Goal: Task Accomplishment & Management: Complete application form

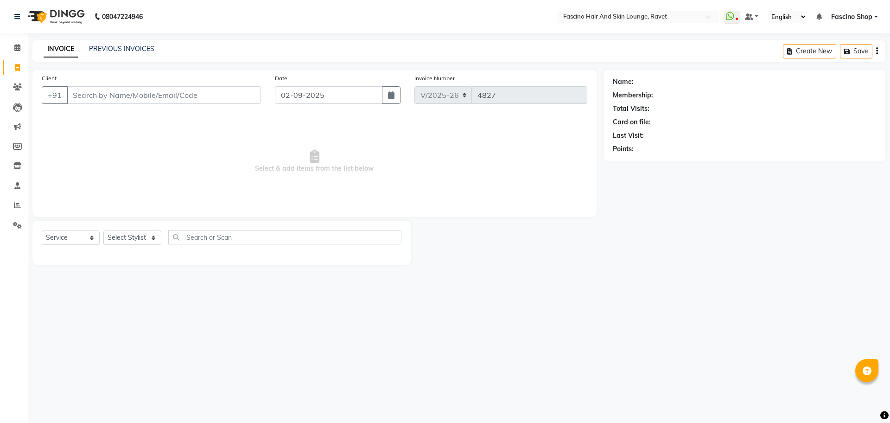
select select "5190"
select select "service"
click at [17, 206] on icon at bounding box center [17, 205] width 7 height 7
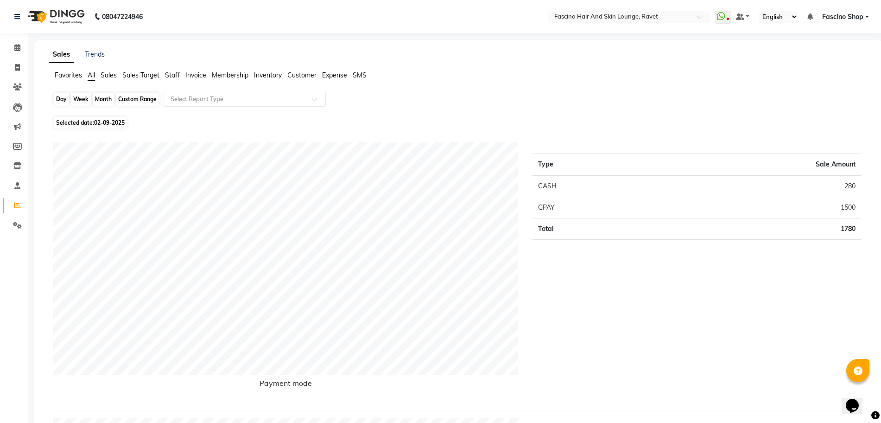
click at [60, 104] on div "Day" at bounding box center [61, 99] width 15 height 13
select select "9"
select select "2025"
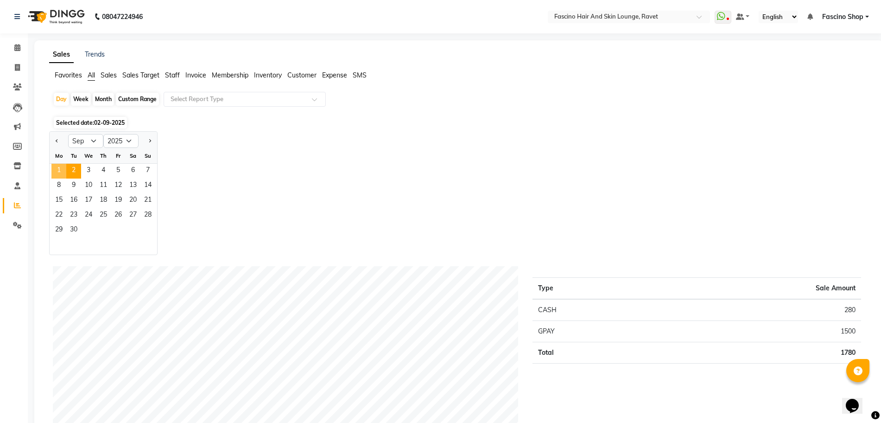
click at [57, 166] on span "1" at bounding box center [58, 171] width 15 height 15
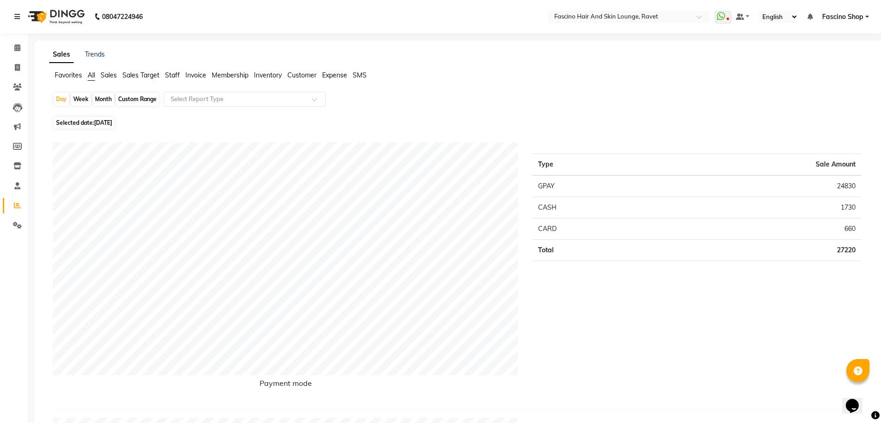
scroll to position [6, 0]
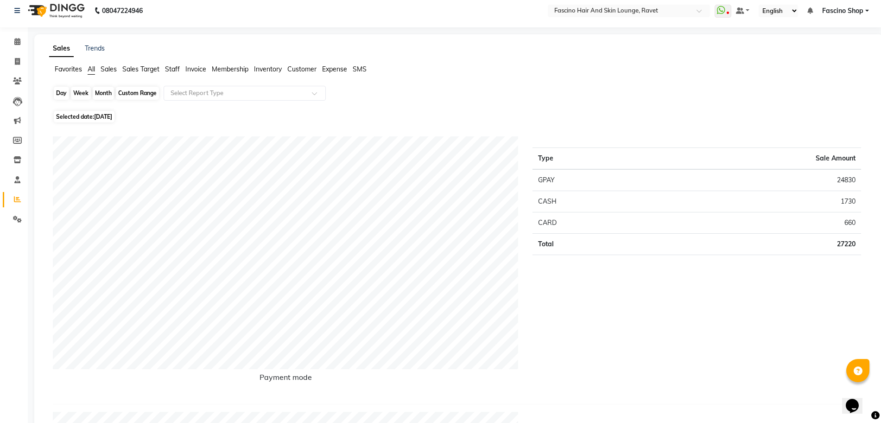
click at [65, 92] on div "Day" at bounding box center [61, 93] width 15 height 13
select select "9"
select select "2025"
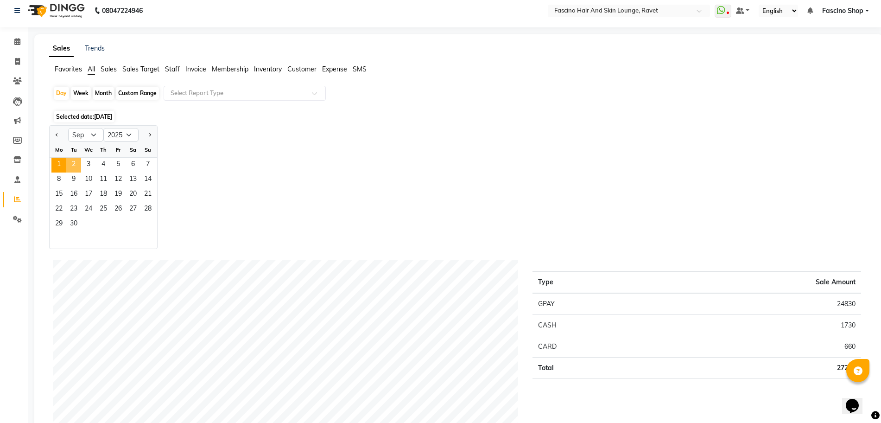
click at [74, 167] on span "2" at bounding box center [73, 165] width 15 height 15
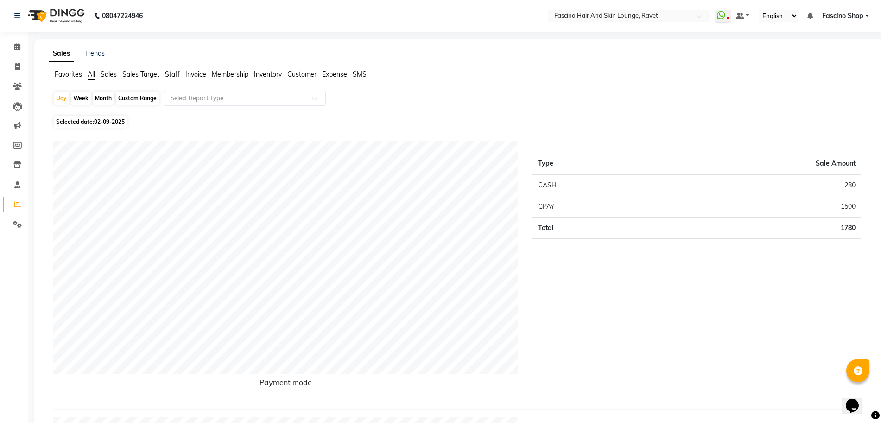
scroll to position [0, 0]
click at [174, 72] on span "Staff" at bounding box center [172, 75] width 15 height 8
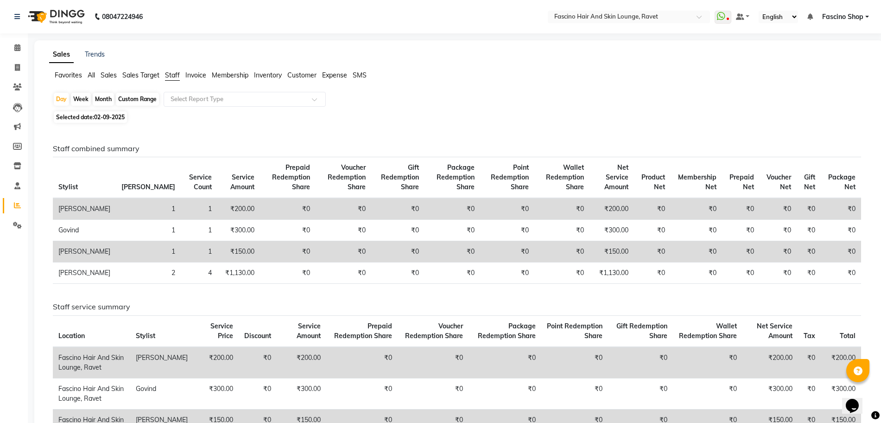
click at [106, 96] on div "Month" at bounding box center [103, 99] width 21 height 13
select select "9"
select select "2025"
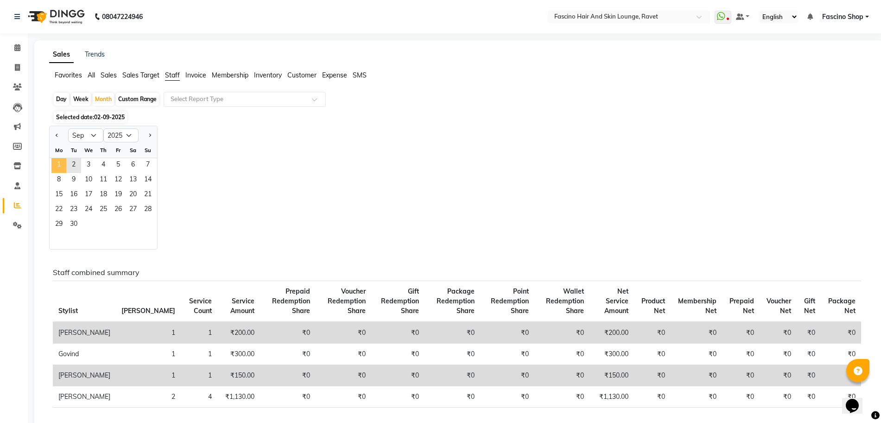
click at [56, 164] on span "1" at bounding box center [58, 165] width 15 height 15
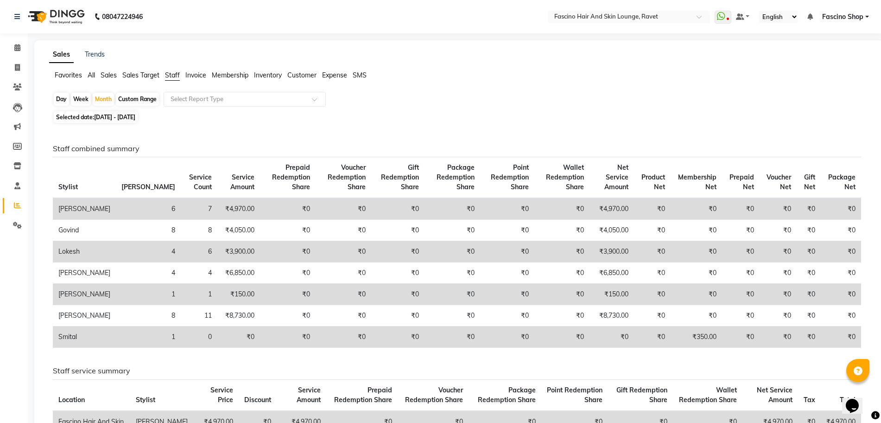
click at [132, 101] on div "Custom Range" at bounding box center [137, 99] width 43 height 13
select select "9"
select select "2025"
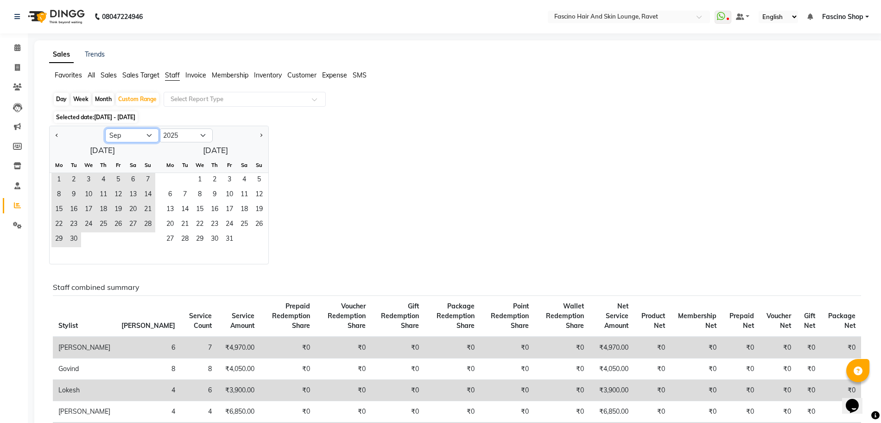
click at [129, 140] on select "Jan Feb Mar Apr May Jun [DATE] Aug Sep Oct Nov Dec" at bounding box center [132, 135] width 54 height 14
select select "8"
click at [105, 128] on select "Jan Feb Mar Apr May Jun [DATE] Aug Sep Oct Nov Dec" at bounding box center [132, 135] width 54 height 14
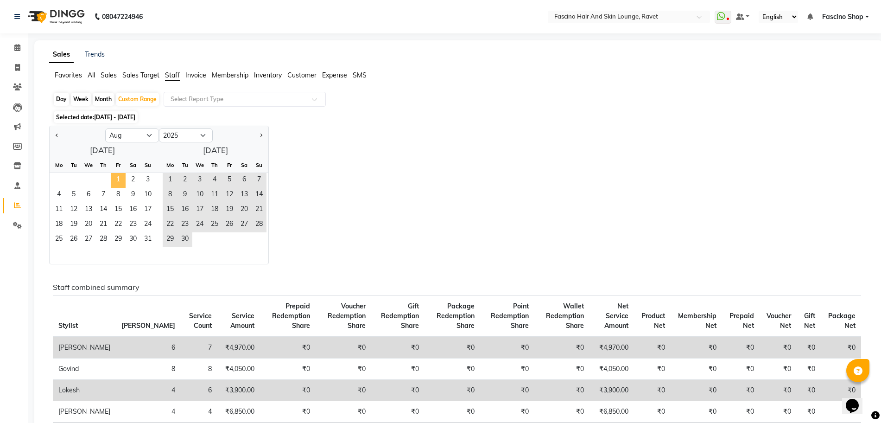
click at [120, 177] on span "1" at bounding box center [118, 180] width 15 height 15
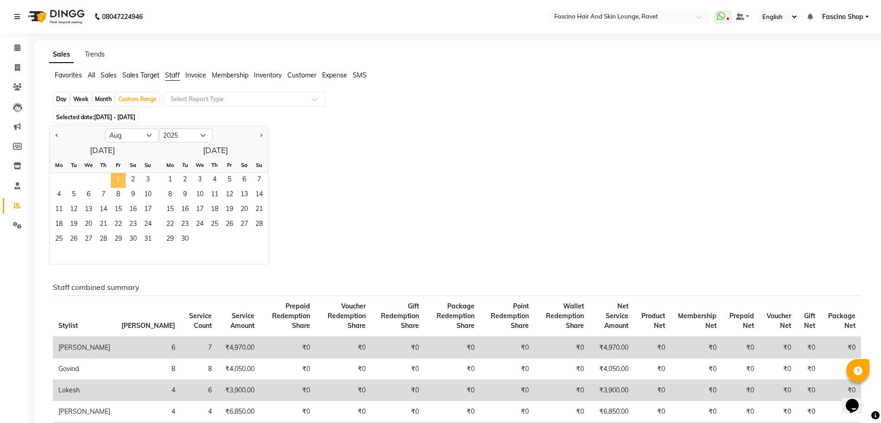
click at [120, 177] on span "1" at bounding box center [118, 180] width 15 height 15
click at [148, 235] on span "31" at bounding box center [147, 239] width 15 height 15
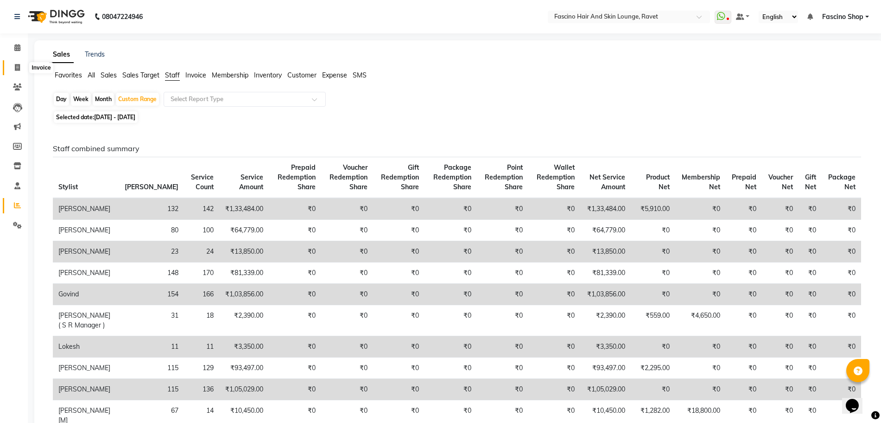
click at [15, 67] on icon at bounding box center [17, 67] width 5 height 7
select select "service"
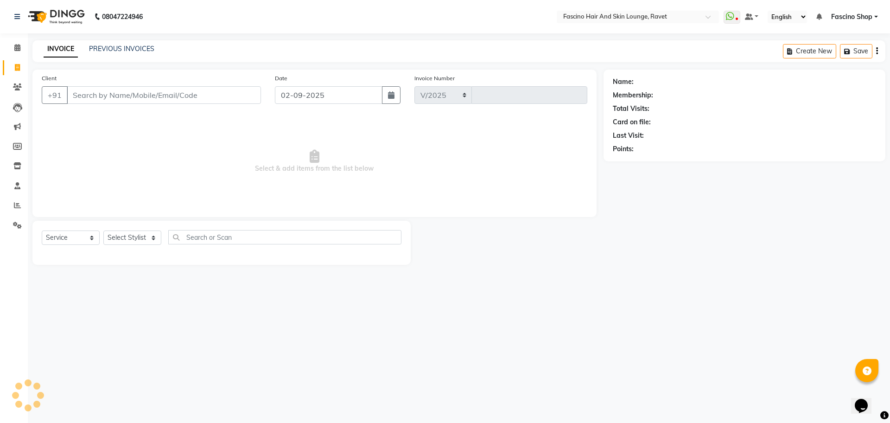
select select "5190"
type input "4827"
click at [112, 97] on input "Client" at bounding box center [164, 95] width 194 height 18
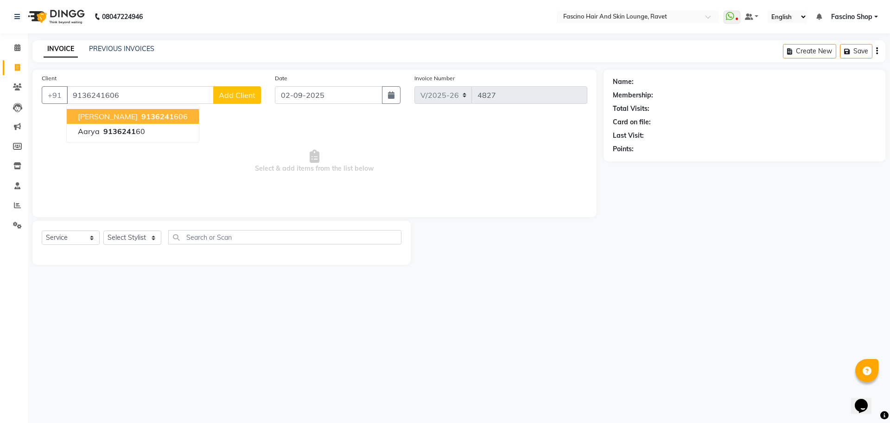
type input "9136241606"
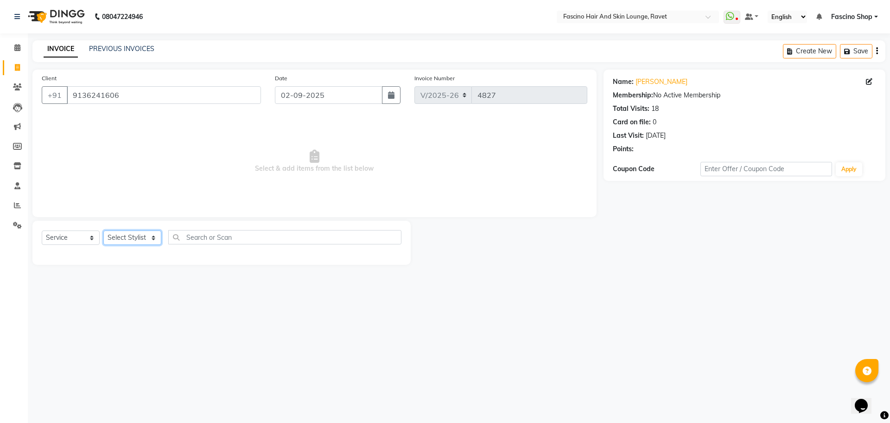
click at [140, 232] on select "Select Stylist [PERSON_NAME] [PERSON_NAME] [PERSON_NAME] Shop [PERSON_NAME] [PE…" at bounding box center [132, 237] width 58 height 14
select select "33536"
click at [103, 230] on select "Select Stylist [PERSON_NAME] [PERSON_NAME] [PERSON_NAME] Shop [PERSON_NAME] [PE…" at bounding box center [132, 237] width 58 height 14
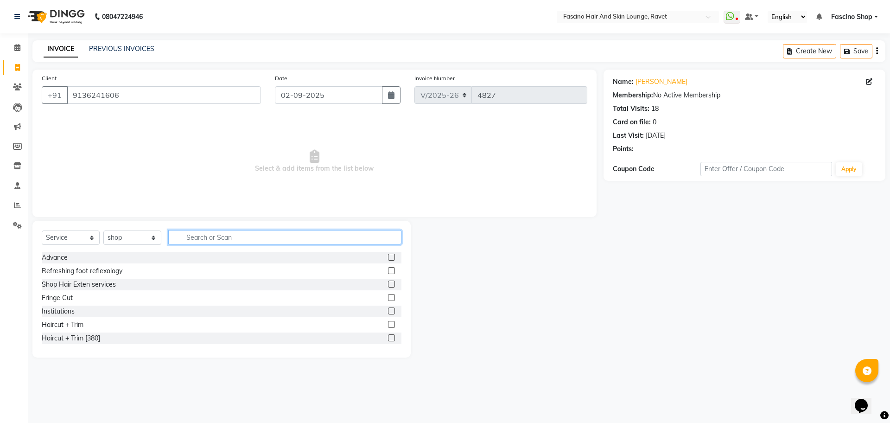
click at [187, 240] on input "text" at bounding box center [284, 237] width 233 height 14
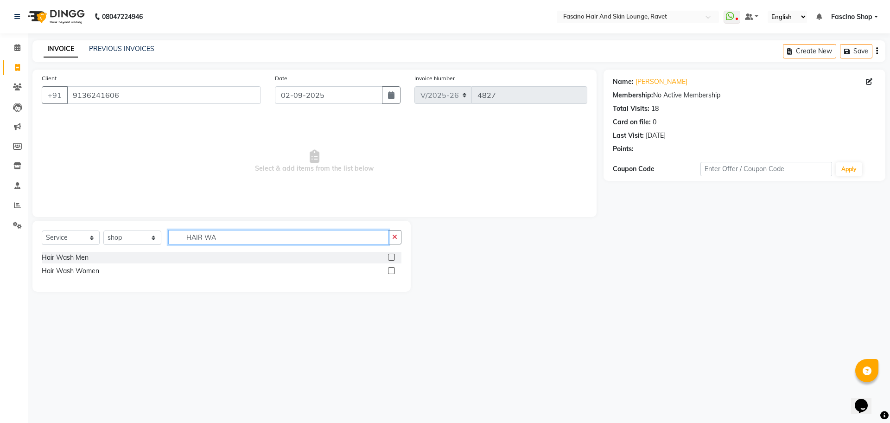
type input "HAIR WA"
click at [392, 269] on label at bounding box center [391, 270] width 7 height 7
click at [392, 269] on input "checkbox" at bounding box center [391, 271] width 6 height 6
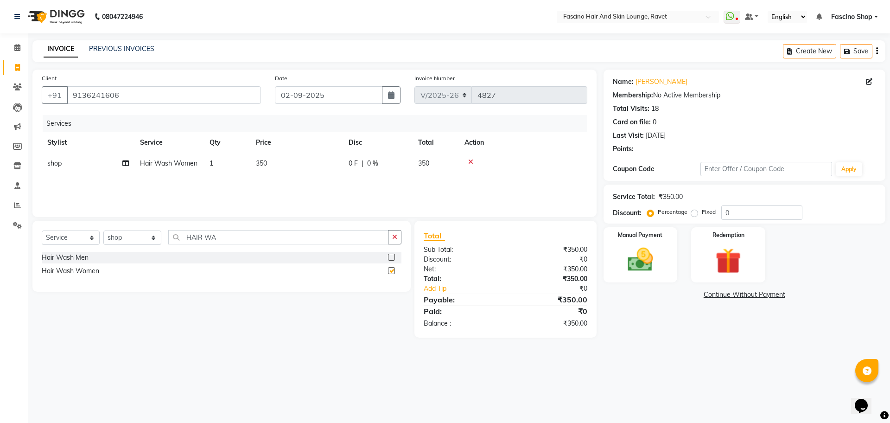
checkbox input "false"
click at [276, 172] on td "350" at bounding box center [296, 163] width 93 height 21
select select "33536"
click at [276, 172] on input "1" at bounding box center [270, 165] width 35 height 14
click at [308, 163] on td "350" at bounding box center [296, 163] width 93 height 21
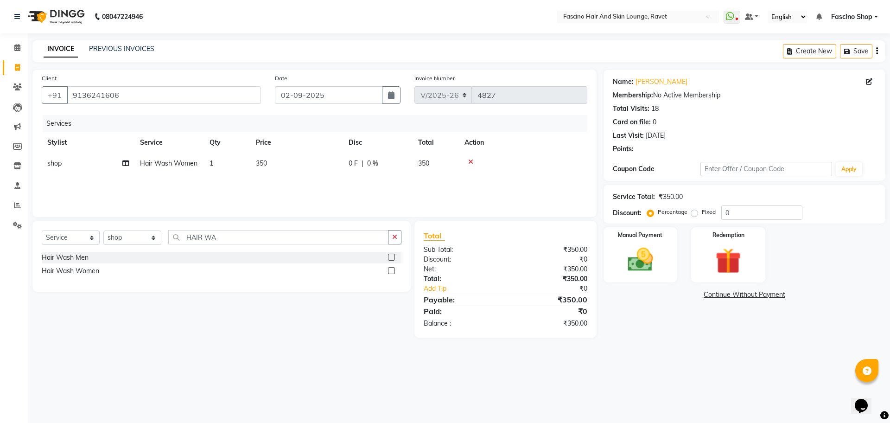
select select "33536"
click at [308, 163] on input "350" at bounding box center [340, 165] width 82 height 14
type input "50"
click at [637, 261] on img at bounding box center [640, 259] width 43 height 31
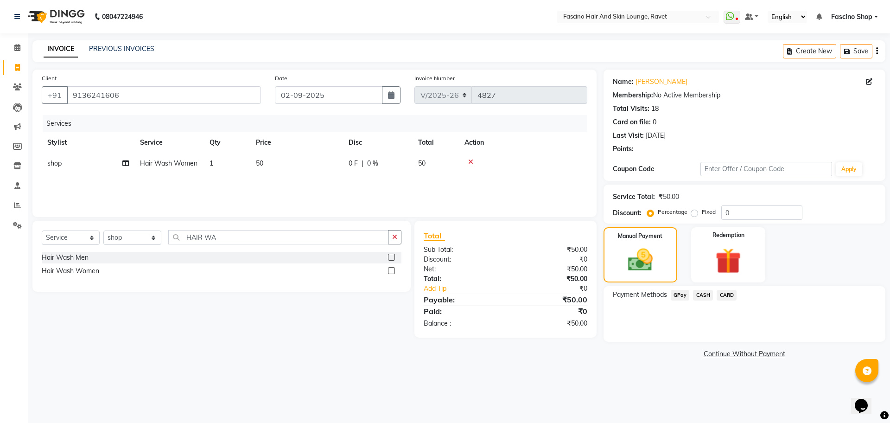
click at [678, 296] on span "GPay" at bounding box center [679, 295] width 19 height 11
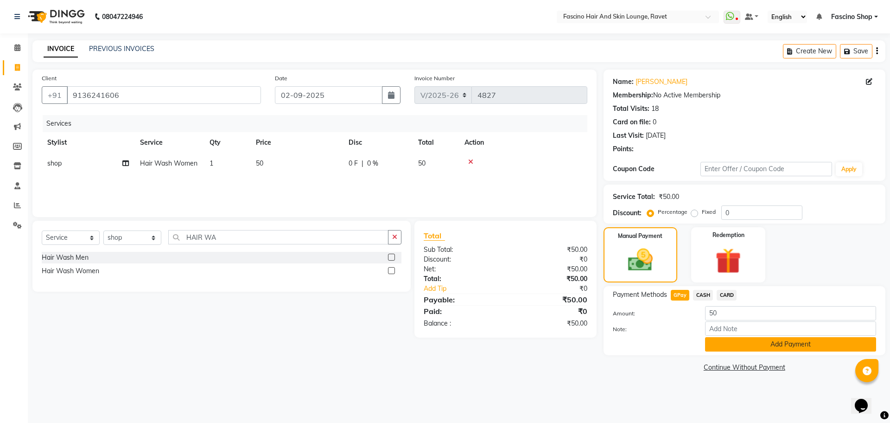
click at [727, 338] on button "Add Payment" at bounding box center [790, 344] width 171 height 14
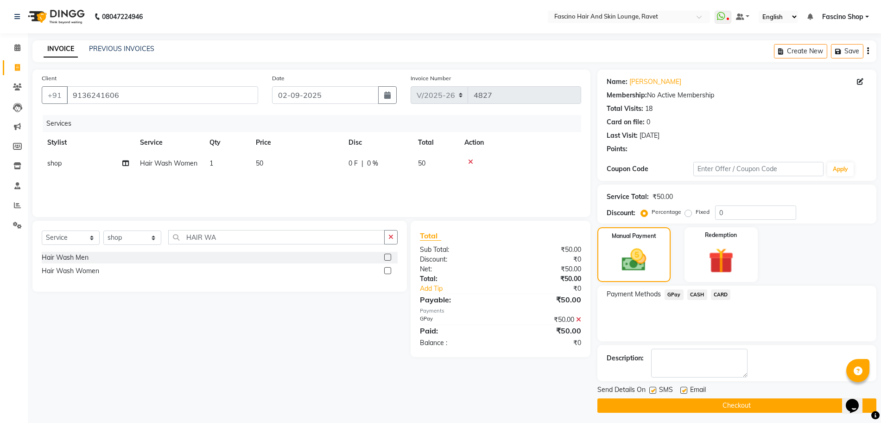
scroll to position [4, 0]
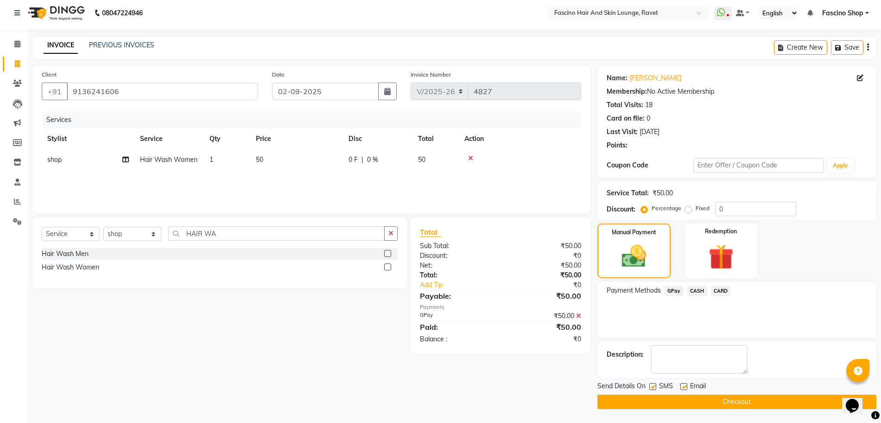
click at [727, 397] on button "Checkout" at bounding box center [736, 401] width 279 height 14
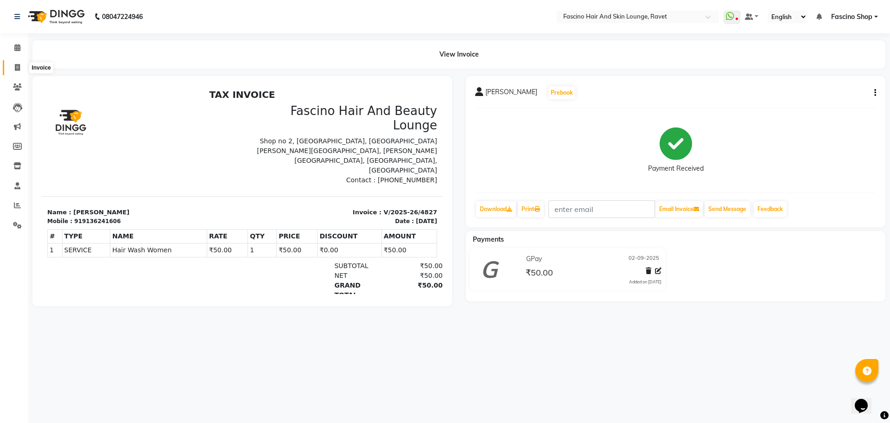
click at [17, 69] on icon at bounding box center [17, 67] width 5 height 7
select select "service"
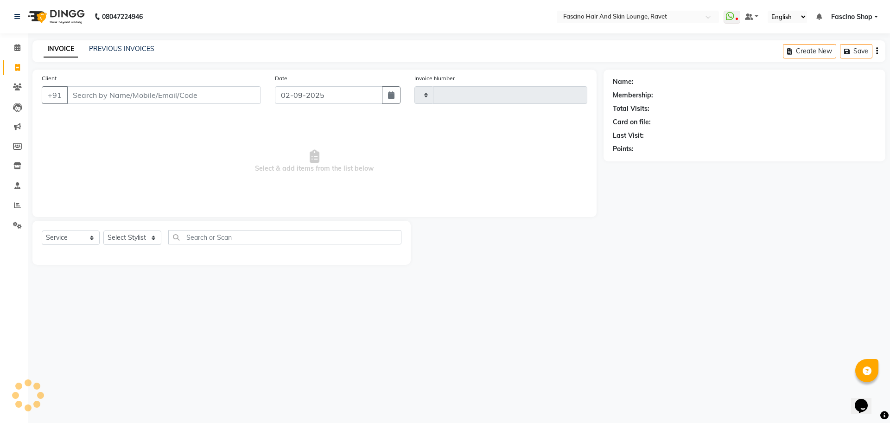
type input "4828"
select select "5190"
click at [120, 96] on input "Client" at bounding box center [164, 95] width 194 height 18
type input "9876543210"
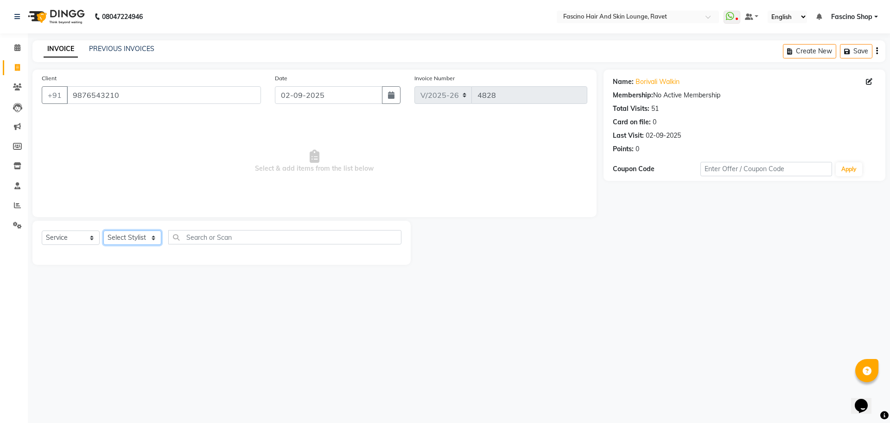
click at [125, 235] on select "Select Stylist [PERSON_NAME] [PERSON_NAME] [PERSON_NAME] Shop [PERSON_NAME] [PE…" at bounding box center [132, 237] width 58 height 14
select select "66192"
click at [103, 230] on select "Select Stylist [PERSON_NAME] [PERSON_NAME] [PERSON_NAME] Shop [PERSON_NAME] [PE…" at bounding box center [132, 237] width 58 height 14
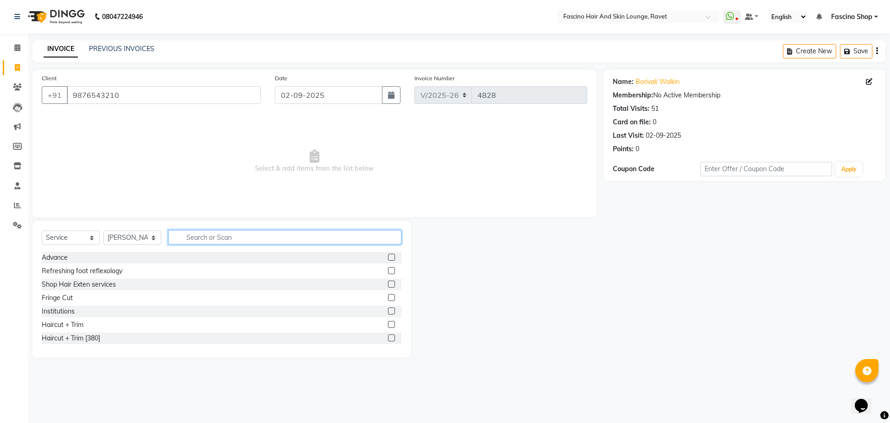
click at [198, 236] on input "text" at bounding box center [284, 237] width 233 height 14
type input "EY"
click at [391, 257] on label at bounding box center [391, 256] width 7 height 7
click at [391, 257] on input "checkbox" at bounding box center [391, 257] width 6 height 6
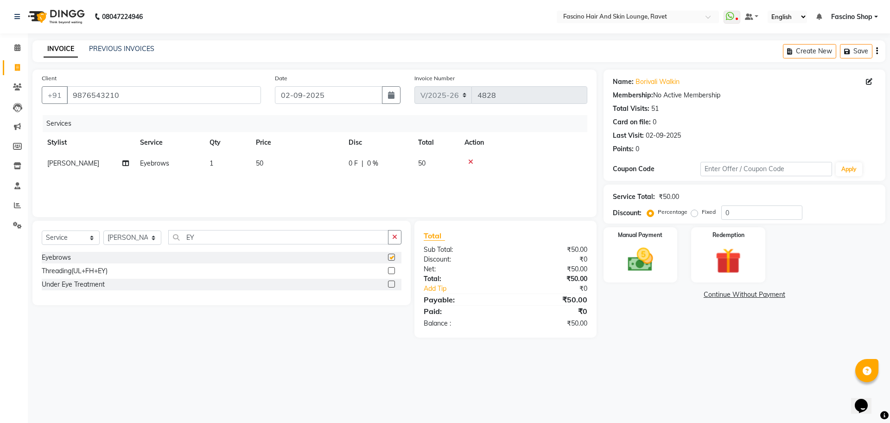
checkbox input "false"
click at [647, 266] on img at bounding box center [640, 259] width 43 height 31
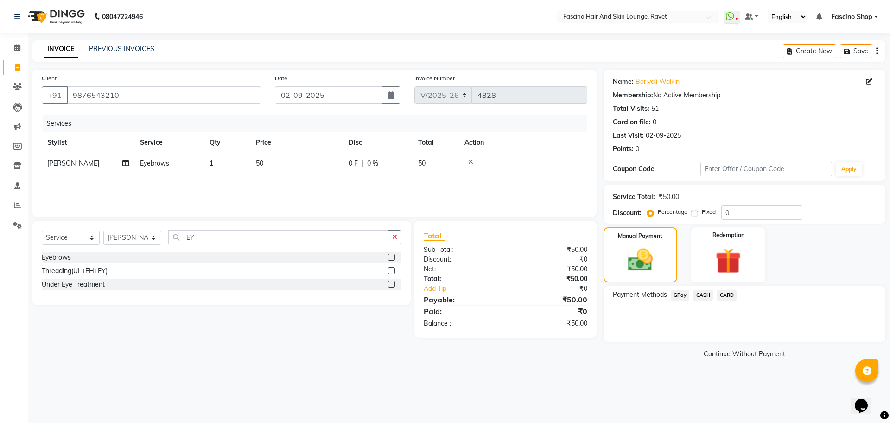
click at [679, 291] on span "GPay" at bounding box center [679, 295] width 19 height 11
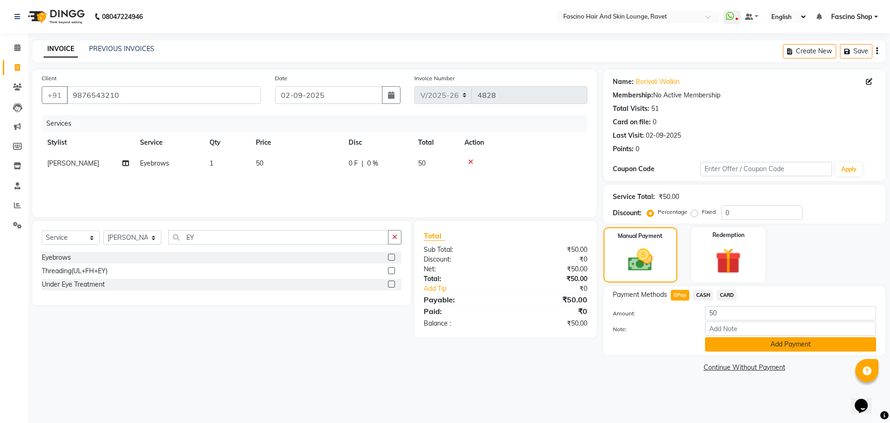
click at [734, 343] on button "Add Payment" at bounding box center [790, 344] width 171 height 14
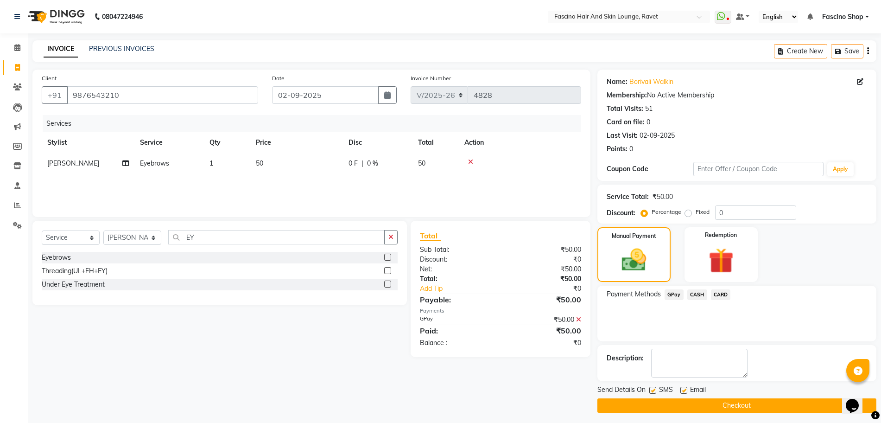
click at [723, 403] on button "Checkout" at bounding box center [736, 405] width 279 height 14
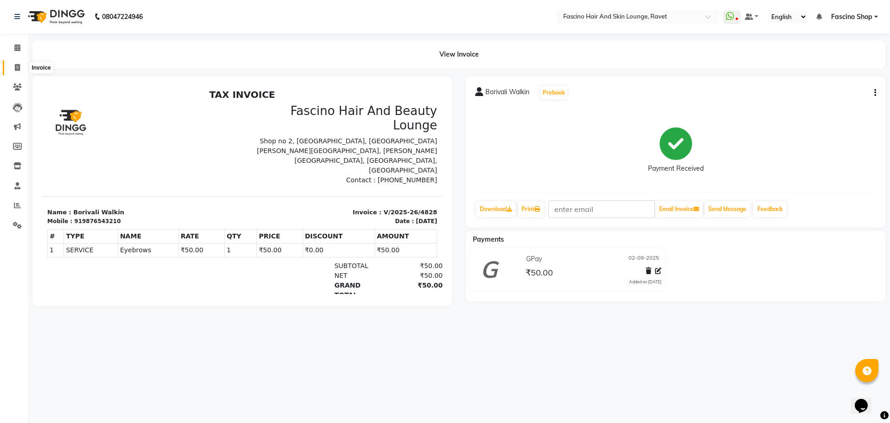
click at [17, 66] on icon at bounding box center [17, 67] width 5 height 7
select select "service"
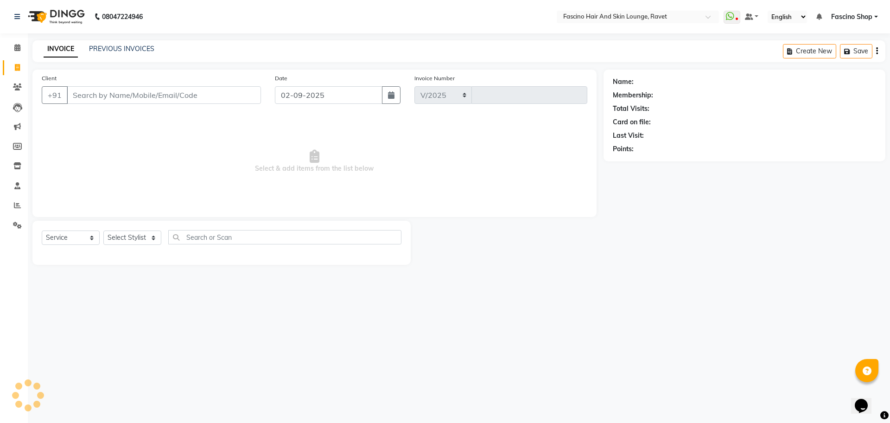
select select "5190"
type input "4829"
click at [139, 240] on select "Select Stylist [PERSON_NAME] [PERSON_NAME] [PERSON_NAME] Shop [PERSON_NAME] [PE…" at bounding box center [132, 237] width 58 height 14
select select "66200"
click at [103, 230] on select "Select Stylist [PERSON_NAME] [PERSON_NAME] [PERSON_NAME] Shop [PERSON_NAME] [PE…" at bounding box center [132, 237] width 58 height 14
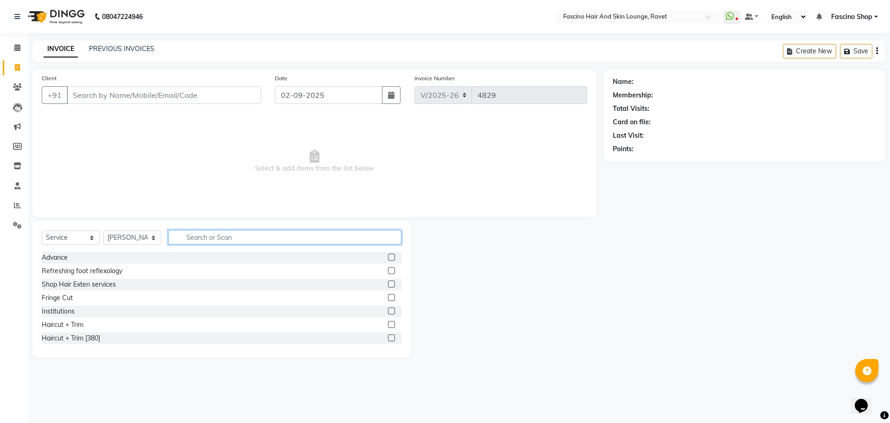
click at [191, 234] on input "text" at bounding box center [284, 237] width 233 height 14
type input "HAIR CUT"
click at [392, 284] on label at bounding box center [391, 283] width 7 height 7
click at [392, 284] on input "checkbox" at bounding box center [391, 284] width 6 height 6
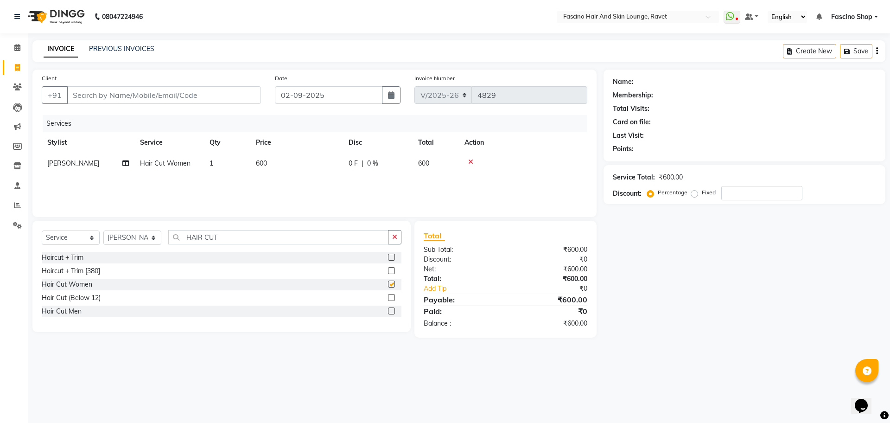
checkbox input "false"
click at [142, 96] on input "Client" at bounding box center [164, 95] width 194 height 18
click at [169, 94] on input "Client" at bounding box center [164, 95] width 194 height 18
click at [189, 94] on input "Client" at bounding box center [164, 95] width 194 height 18
type input "9"
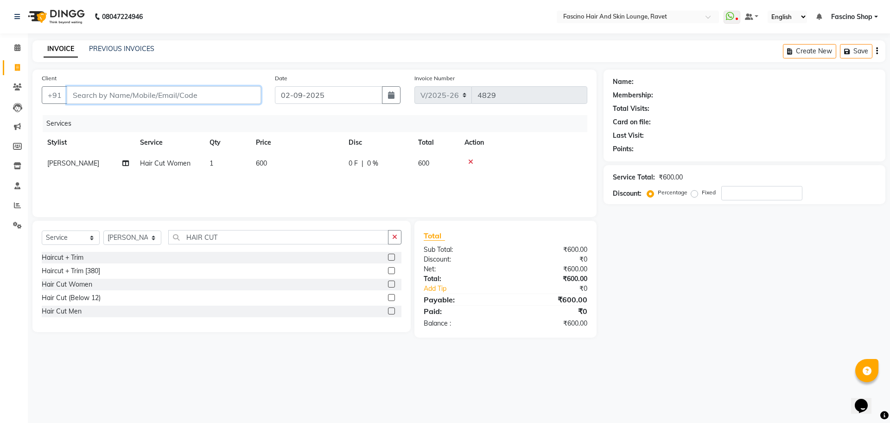
type input "0"
click at [131, 115] on span "959934415" at bounding box center [118, 116] width 42 height 9
type input "9599344153"
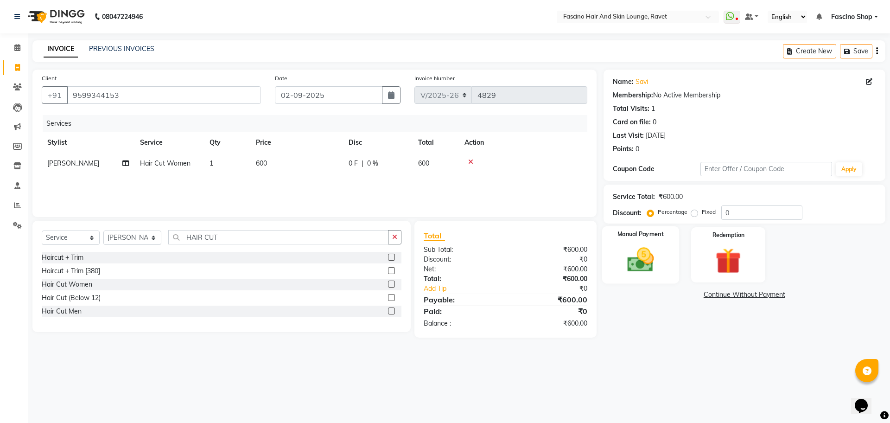
click at [624, 252] on img at bounding box center [640, 259] width 43 height 31
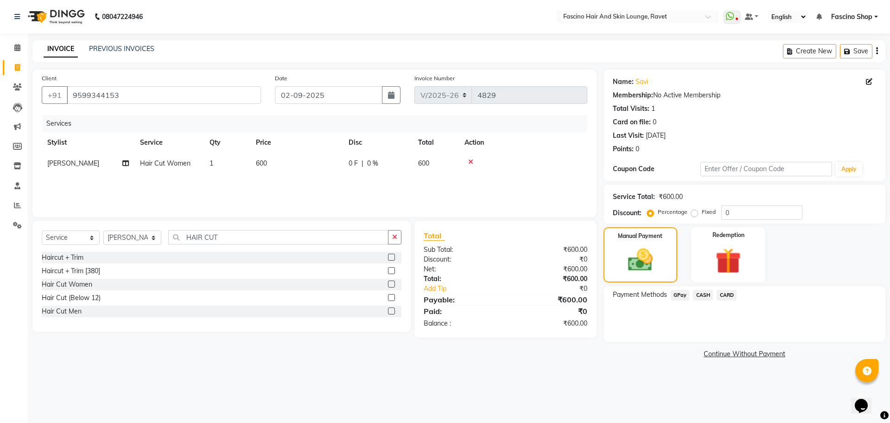
click at [701, 290] on span "CASH" at bounding box center [703, 295] width 20 height 11
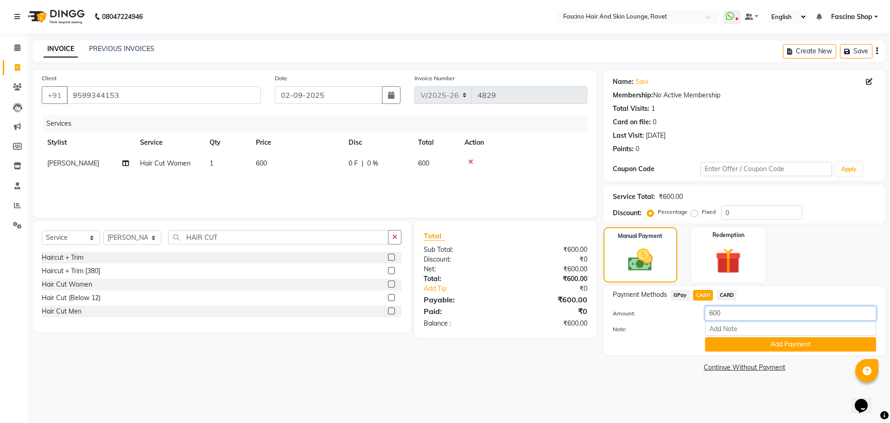
click at [714, 314] on input "600" at bounding box center [790, 313] width 171 height 14
click at [677, 293] on span "GPay" at bounding box center [679, 295] width 19 height 11
click at [708, 293] on span "CASH" at bounding box center [703, 295] width 20 height 11
click at [714, 314] on input "600" at bounding box center [790, 313] width 171 height 14
type input "500"
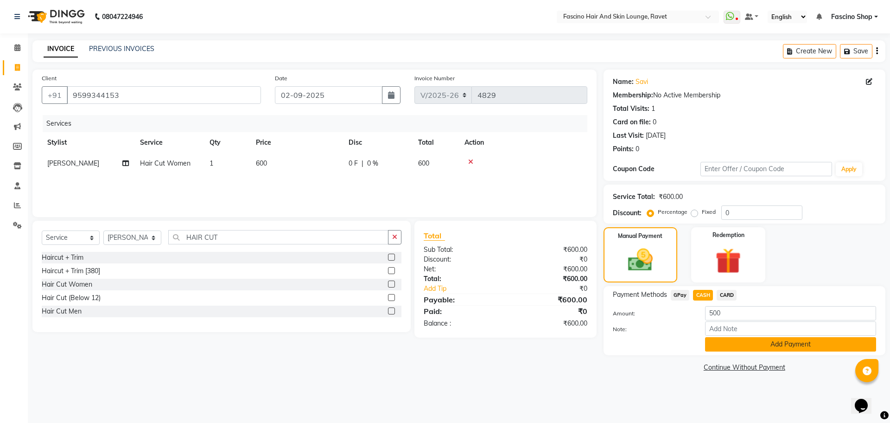
click at [734, 342] on button "Add Payment" at bounding box center [790, 344] width 171 height 14
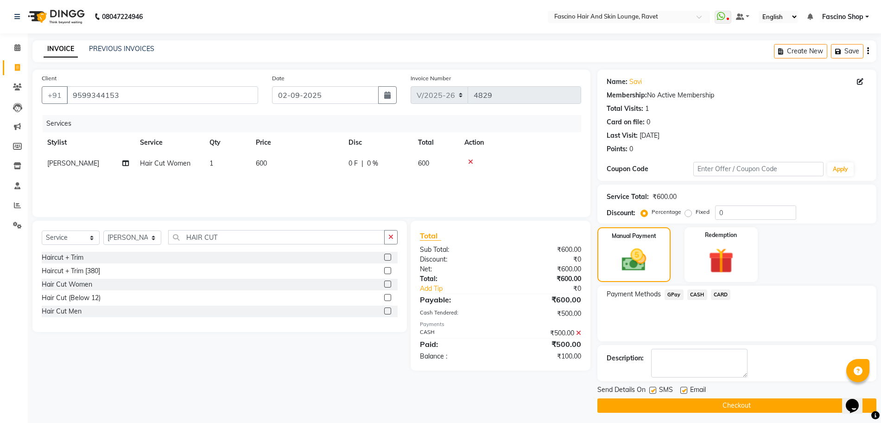
click at [673, 295] on span "GPay" at bounding box center [673, 294] width 19 height 11
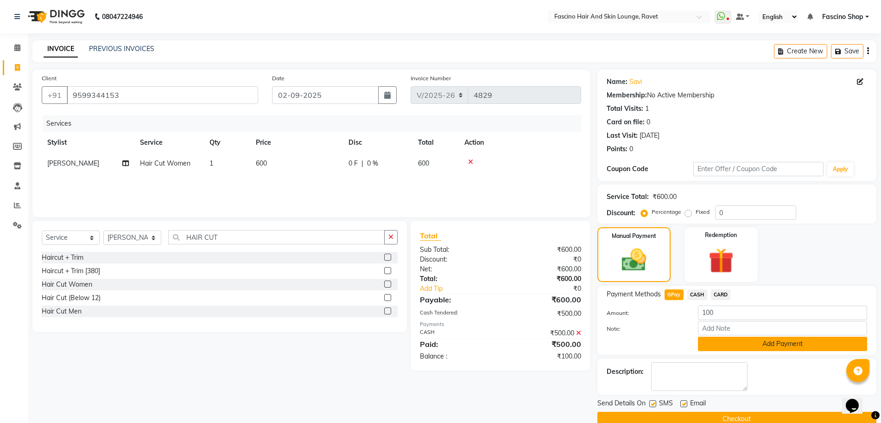
click at [726, 343] on button "Add Payment" at bounding box center [782, 343] width 169 height 14
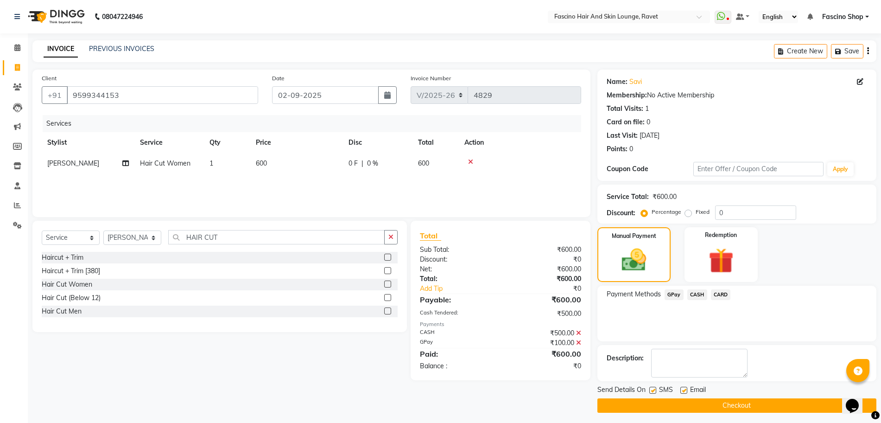
scroll to position [4, 0]
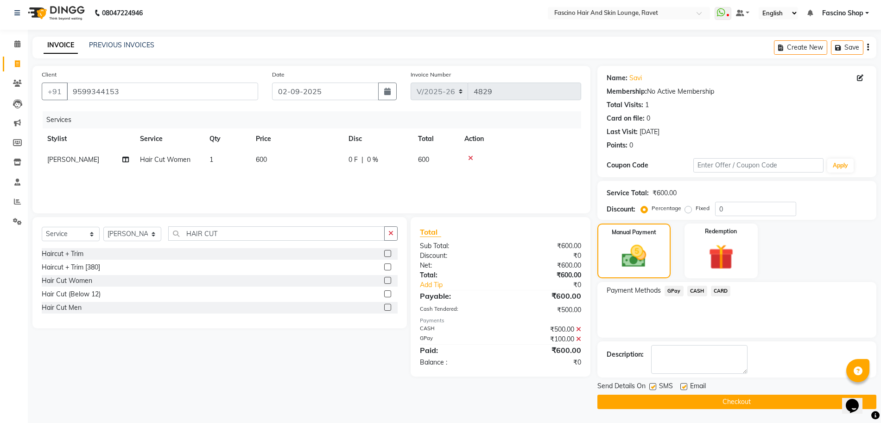
click at [716, 402] on button "Checkout" at bounding box center [736, 401] width 279 height 14
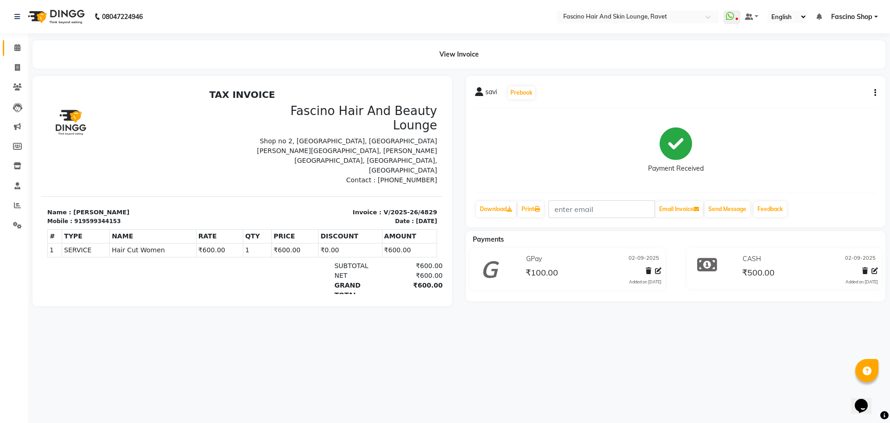
click at [17, 41] on link "Calendar" at bounding box center [14, 47] width 22 height 15
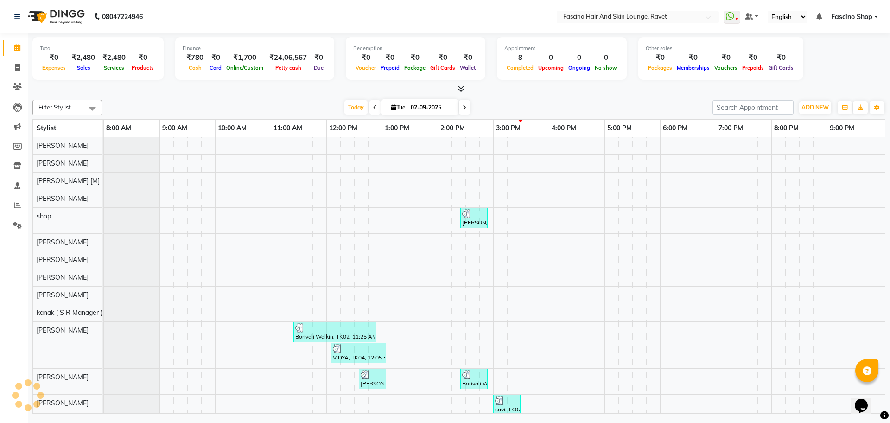
click at [572, 129] on link "4:00 PM" at bounding box center [563, 127] width 29 height 13
click at [17, 68] on icon at bounding box center [17, 67] width 5 height 7
select select "5190"
select select "service"
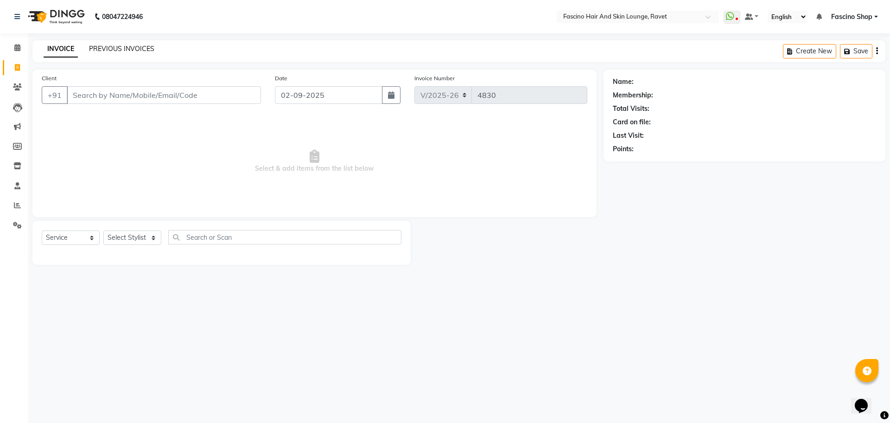
click at [112, 48] on link "PREVIOUS INVOICES" at bounding box center [121, 48] width 65 height 8
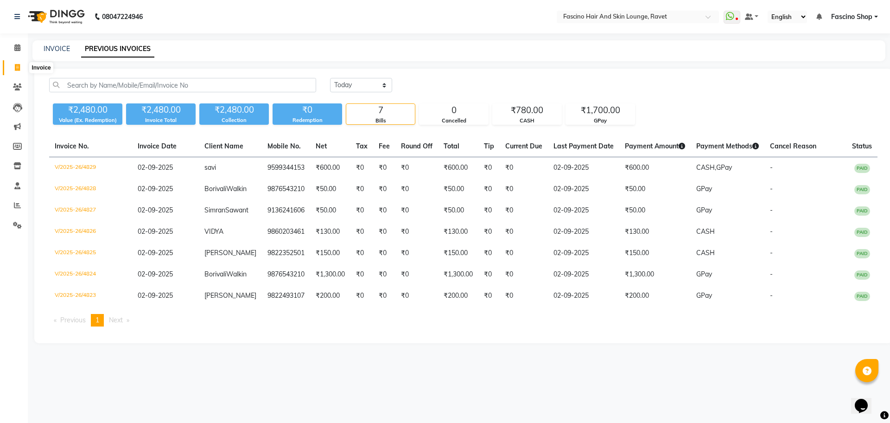
click at [19, 68] on icon at bounding box center [17, 67] width 5 height 7
select select "service"
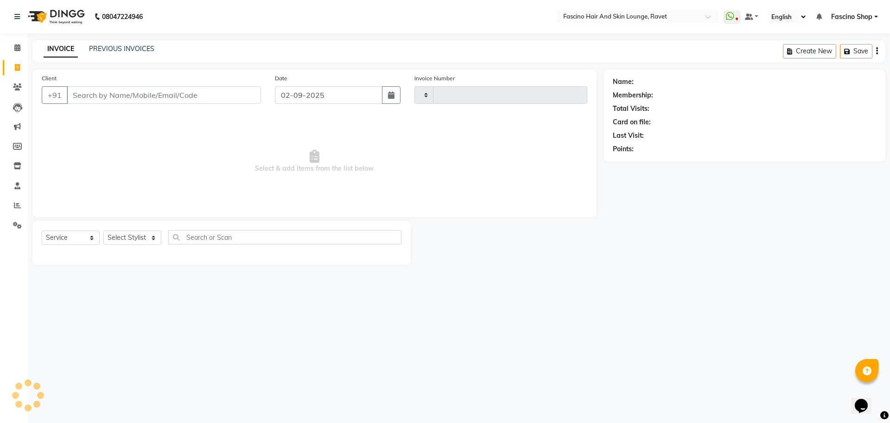
type input "4830"
select select "5190"
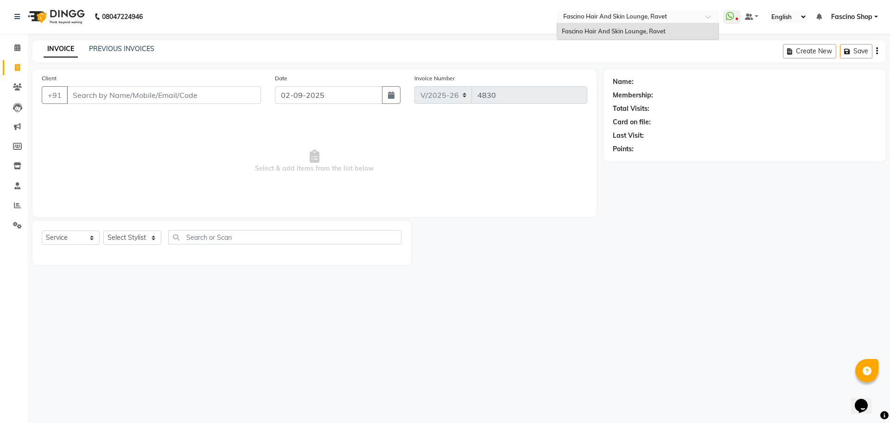
click at [708, 14] on div at bounding box center [637, 17] width 162 height 9
click at [700, 20] on div at bounding box center [637, 17] width 162 height 9
click at [757, 16] on link at bounding box center [752, 17] width 14 height 10
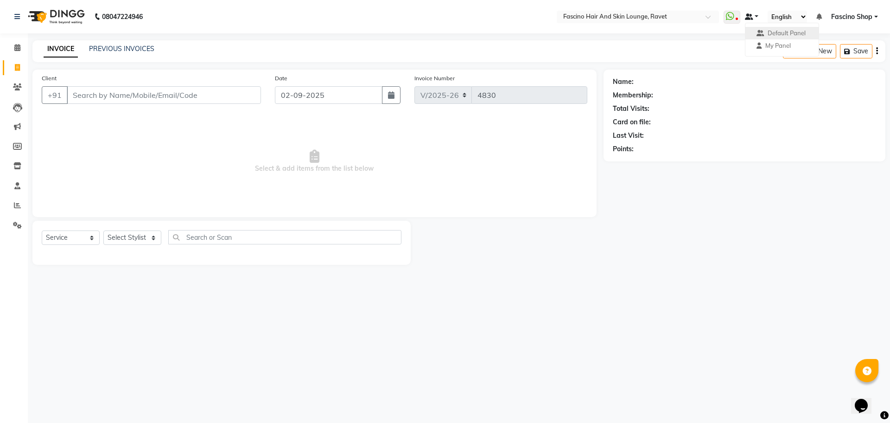
click at [745, 15] on span at bounding box center [749, 16] width 8 height 6
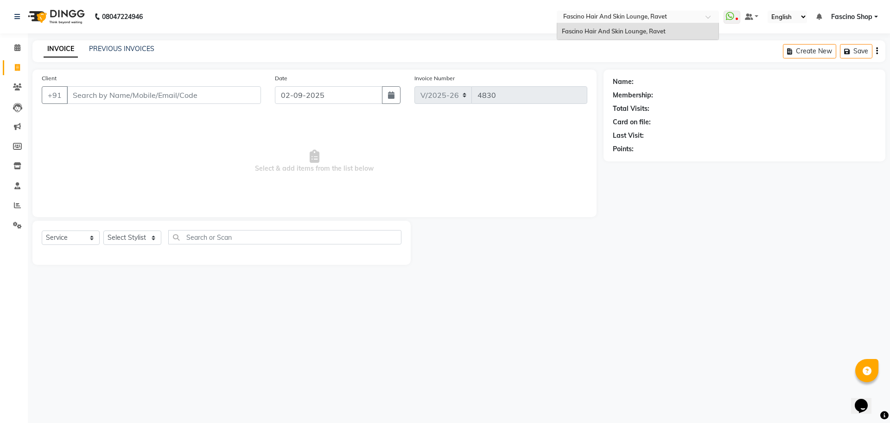
click at [701, 17] on div at bounding box center [637, 17] width 162 height 9
drag, startPoint x: 689, startPoint y: 32, endPoint x: 733, endPoint y: 15, distance: 46.6
click at [733, 15] on nav "08047224946 Select Location × Fascino Hair And Skin Lounge, Ravet Fascino Hair …" at bounding box center [445, 16] width 890 height 33
click at [733, 15] on span at bounding box center [731, 17] width 17 height 13
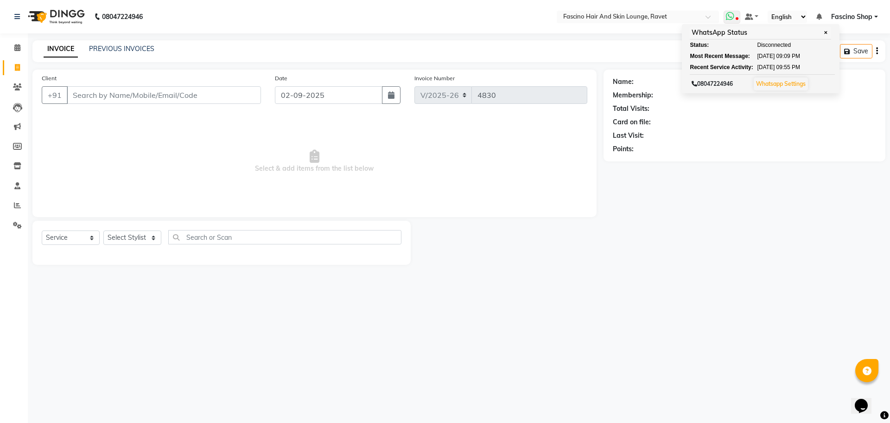
click at [733, 15] on span at bounding box center [731, 17] width 17 height 13
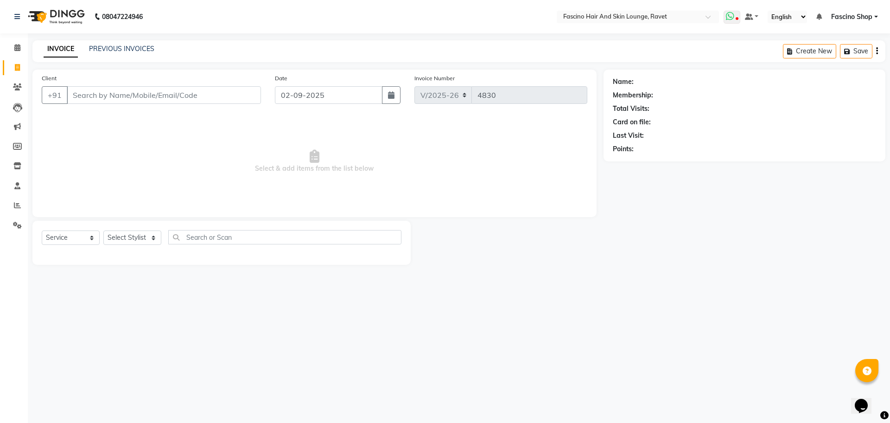
click at [733, 15] on span at bounding box center [731, 17] width 17 height 13
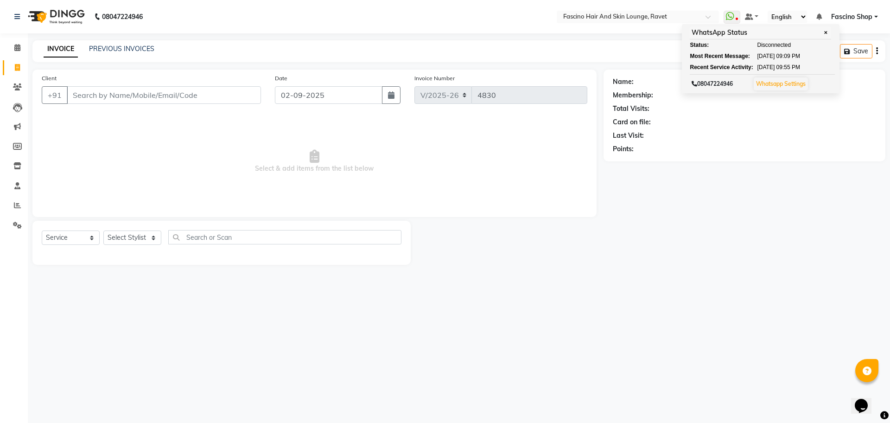
click at [746, 155] on div "Name: Membership: Total Visits: Card on file: Last Visit: Points:" at bounding box center [744, 116] width 282 height 92
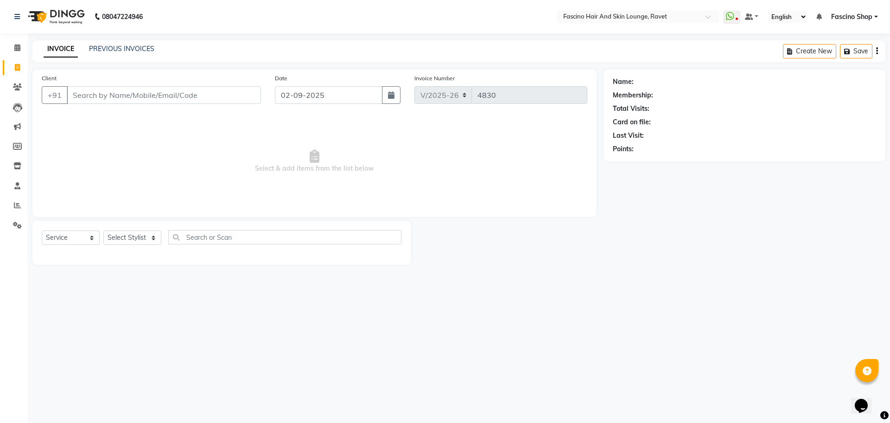
click at [606, 184] on div "Name: Membership: Total Visits: Card on file: Last Visit: Points:" at bounding box center [747, 167] width 289 height 195
click at [800, 17] on select "English ENGLISH Español العربية मराठी हिंदी ગુજરાતી தமிழ் 中文" at bounding box center [786, 17] width 39 height 13
click at [767, 11] on select "English ENGLISH Español العربية मराठी हिंदी ગુજરાતી தமிழ் 中文" at bounding box center [786, 17] width 39 height 13
click at [799, 15] on select "English ENGLISH Español العربية मराठी हिंदी ગુજરાતી தமிழ் 中文" at bounding box center [786, 17] width 39 height 13
click at [767, 11] on select "English ENGLISH Español العربية मराठी हिंदी ગુજરાતી தமிழ் 中文" at bounding box center [786, 17] width 39 height 13
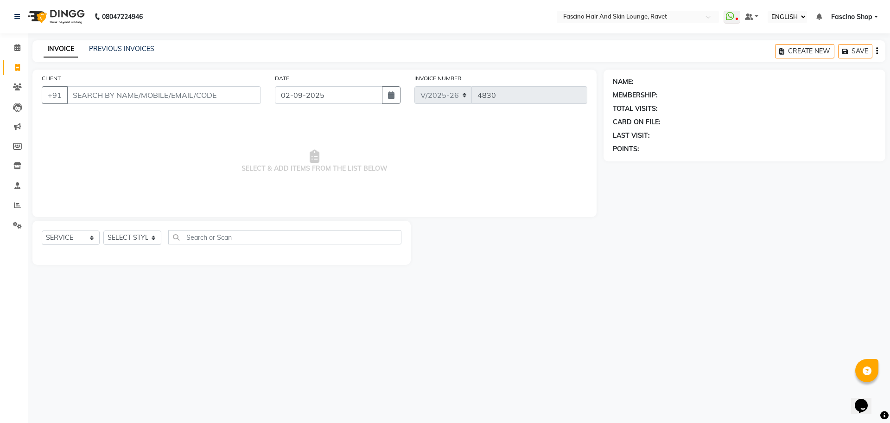
click at [798, 13] on select "English ENGLISH Español العربية मराठी हिंदी ગુજરાતી தமிழ் 中文" at bounding box center [786, 17] width 39 height 13
select select "en"
click at [767, 11] on select "English ENGLISH Español العربية मराठी हिंदी ગુજરાતી தமிழ் 中文" at bounding box center [786, 17] width 39 height 13
click at [791, 35] on div "08047224946 Select Location × Fascino Hair And Skin Lounge, Ravet WhatsApp Stat…" at bounding box center [445, 211] width 890 height 423
